Goal: Task Accomplishment & Management: Use online tool/utility

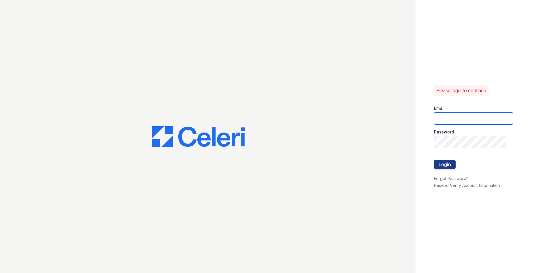
click at [448, 116] on input "email" at bounding box center [473, 118] width 79 height 12
type input "ccantu@trinity-pm.com"
click at [448, 168] on button "Login" at bounding box center [445, 164] width 22 height 9
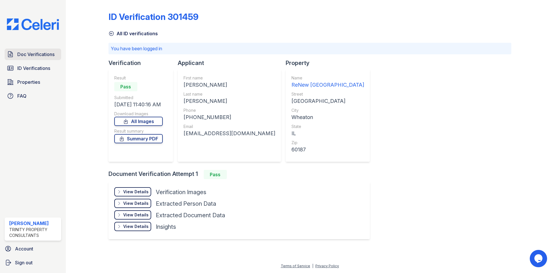
click at [39, 50] on link "Doc Verifications" at bounding box center [33, 54] width 57 height 12
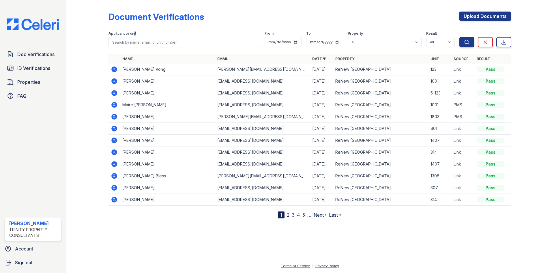
drag, startPoint x: 134, startPoint y: 36, endPoint x: 130, endPoint y: 43, distance: 8.3
click at [133, 40] on div "Applicant or unit" at bounding box center [183, 39] width 151 height 16
click at [130, 43] on input "search" at bounding box center [183, 42] width 151 height 10
type input "MELINA"
click at [459, 37] on button "Search" at bounding box center [466, 42] width 15 height 10
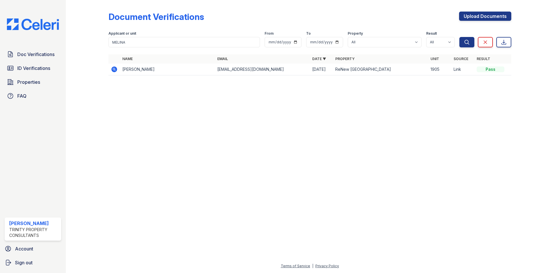
click at [115, 67] on icon at bounding box center [114, 69] width 6 height 6
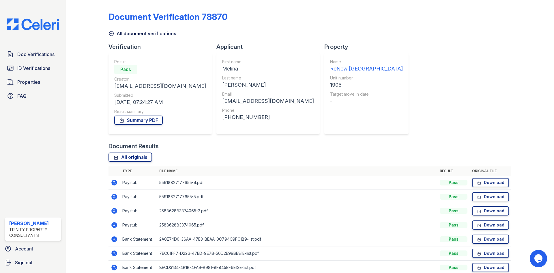
scroll to position [41, 0]
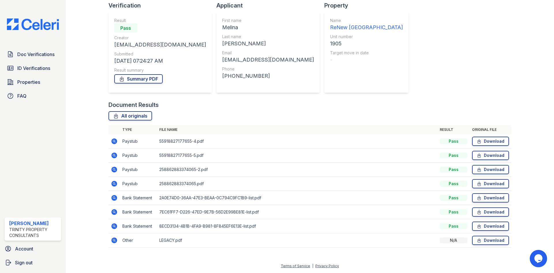
click at [115, 239] on icon at bounding box center [114, 240] width 6 height 6
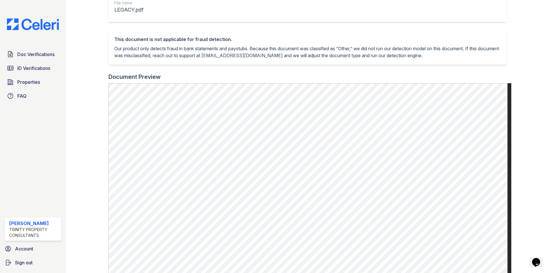
scroll to position [122, 0]
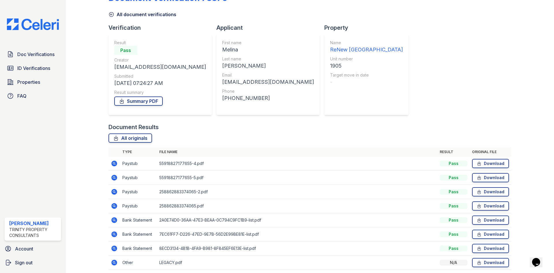
scroll to position [41, 0]
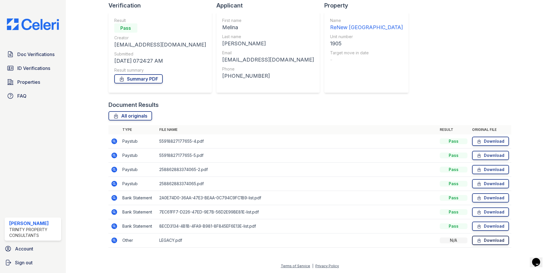
click at [484, 238] on link "Download" at bounding box center [490, 239] width 37 height 9
